Goal: Task Accomplishment & Management: Use online tool/utility

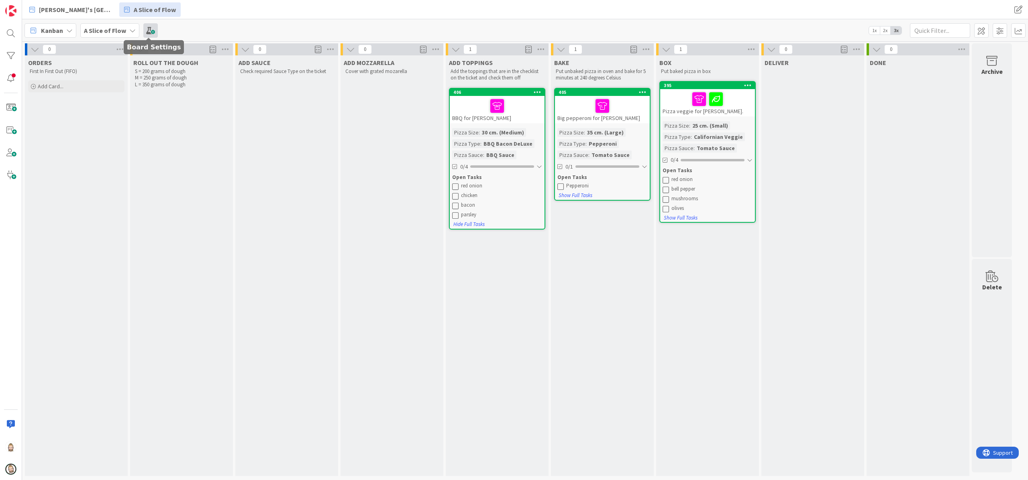
click at [147, 27] on span at bounding box center [150, 30] width 14 height 14
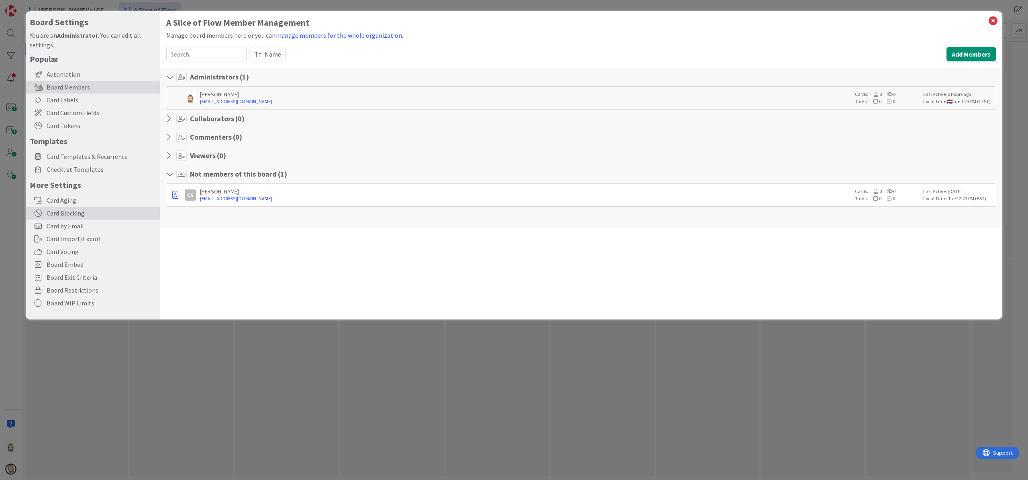
click at [97, 214] on div "Card Blocking" at bounding box center [93, 213] width 134 height 13
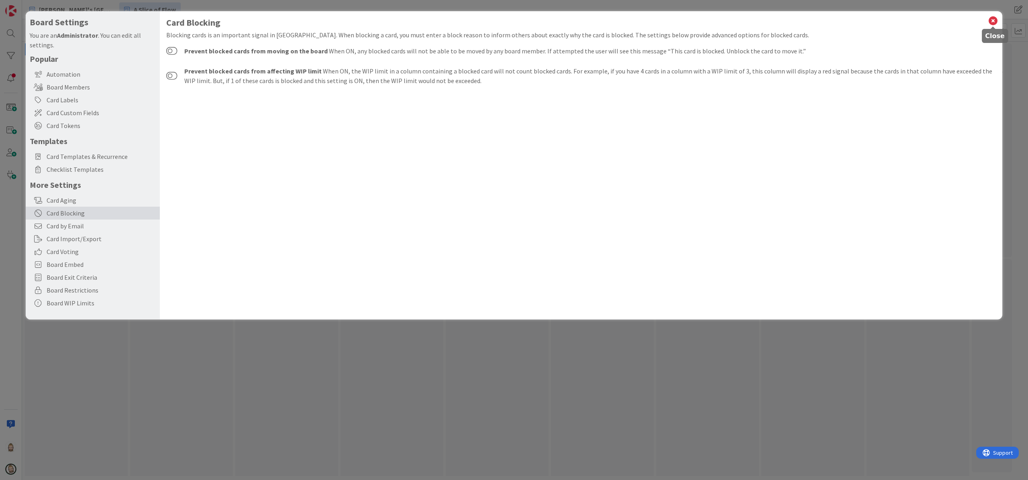
click at [994, 20] on icon at bounding box center [993, 20] width 10 height 11
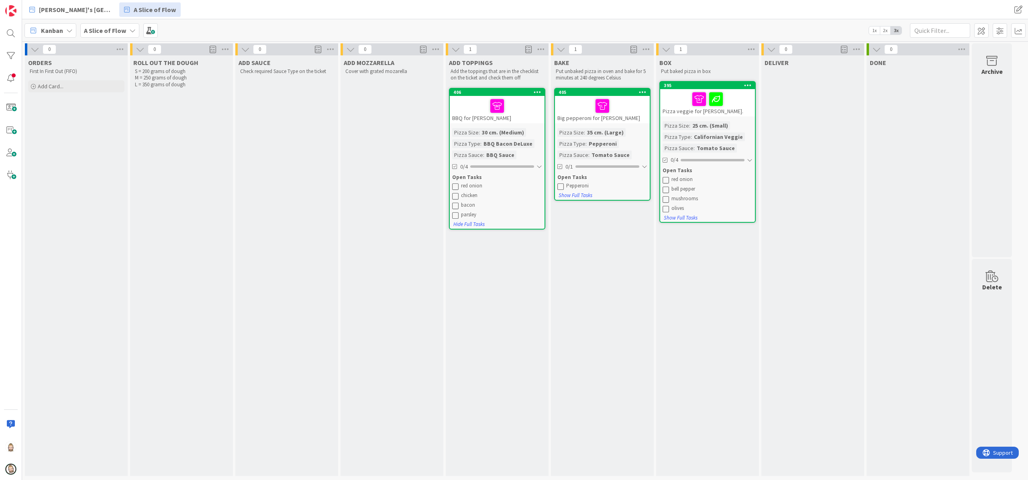
click at [521, 115] on div "BBQ for [PERSON_NAME]" at bounding box center [497, 109] width 95 height 27
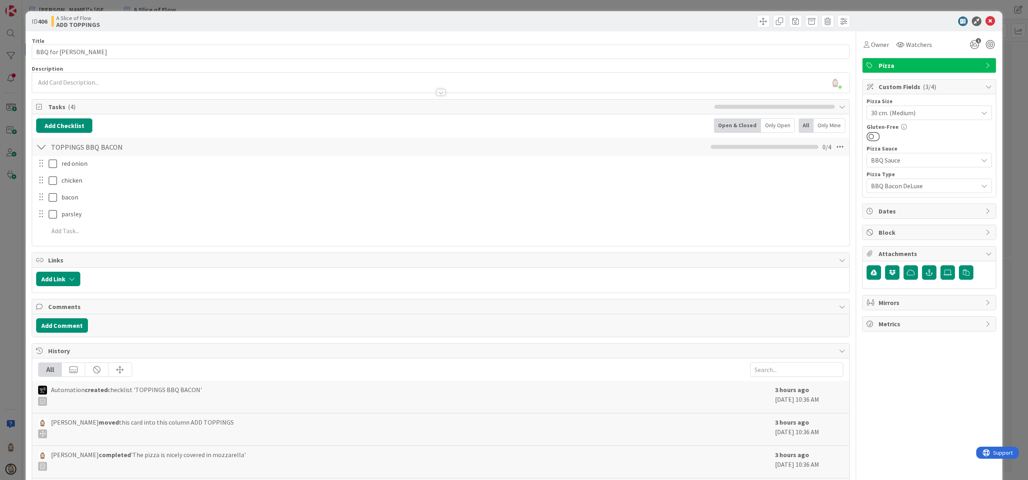
click at [912, 226] on div "Block" at bounding box center [929, 232] width 133 height 14
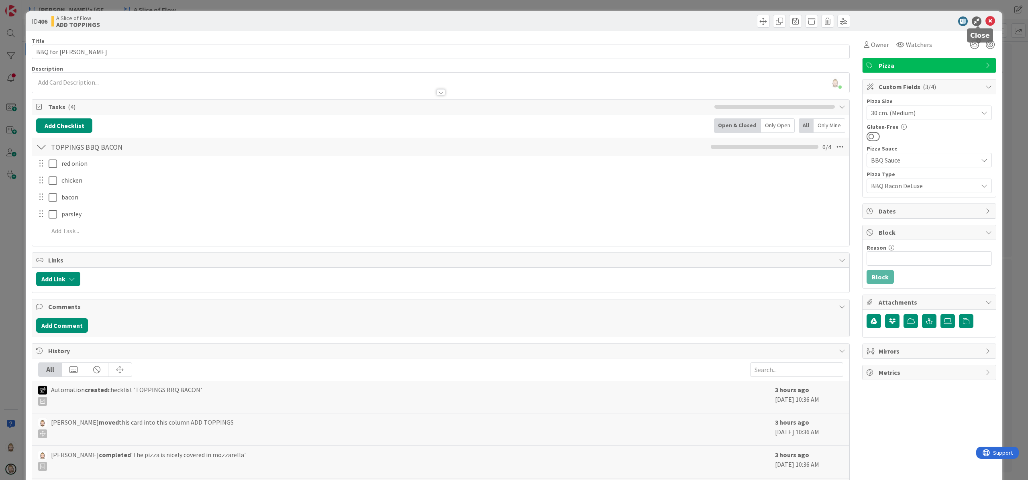
click at [985, 24] on icon at bounding box center [990, 21] width 10 height 10
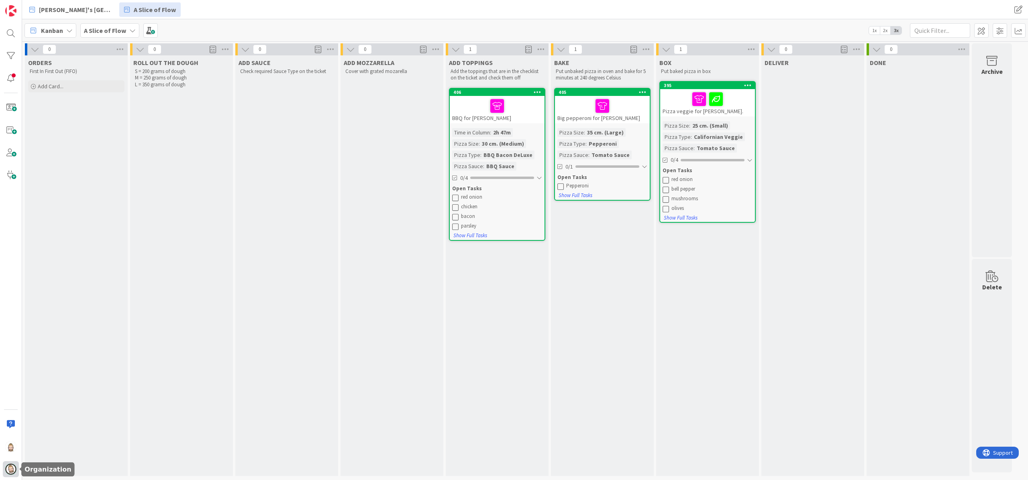
click at [14, 467] on img at bounding box center [10, 469] width 11 height 11
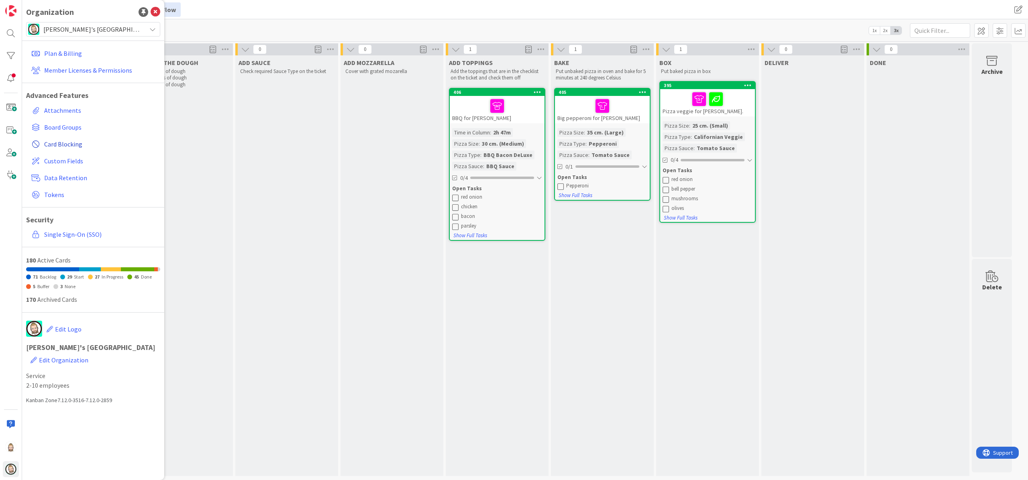
click at [73, 145] on span "Card Blocking" at bounding box center [100, 144] width 113 height 10
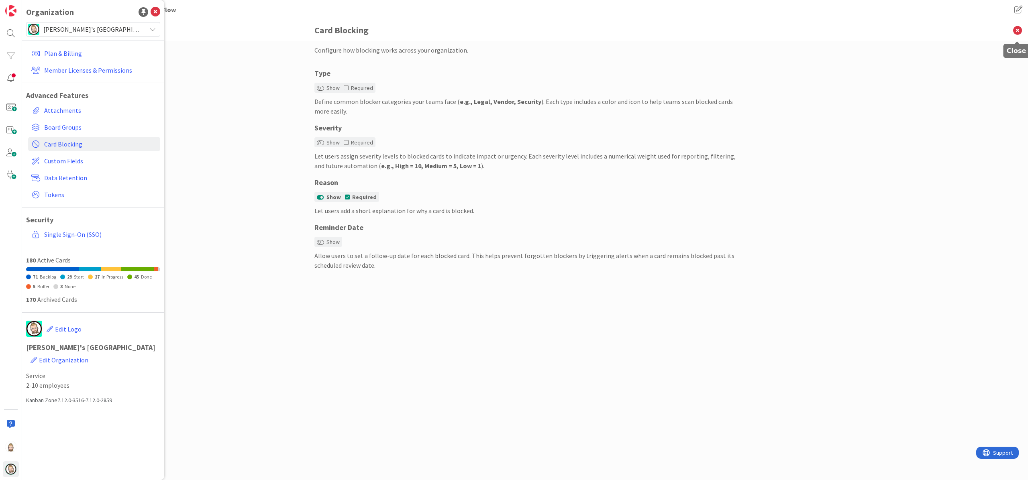
click at [1020, 31] on icon at bounding box center [1017, 30] width 21 height 22
